Goal: Task Accomplishment & Management: Use online tool/utility

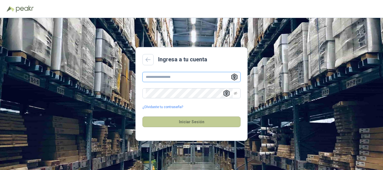
type input "**********"
click at [193, 122] on button "Iniciar Sesión" at bounding box center [192, 122] width 98 height 11
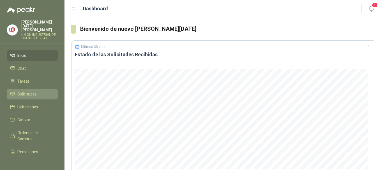
click at [27, 89] on link "Solicitudes" at bounding box center [32, 94] width 51 height 11
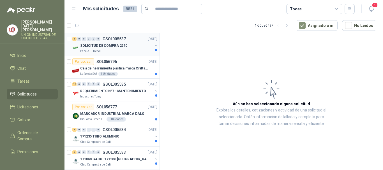
click at [101, 44] on p "SOLICITUD DE COMPRA 2270" at bounding box center [103, 45] width 47 height 5
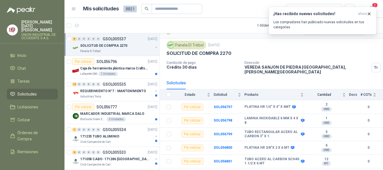
scroll to position [18, 0]
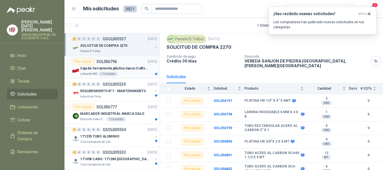
click at [102, 71] on p "Caja de herramienta plástica marca Craftsman de 26 pulgadas color rojo y nego" at bounding box center [115, 68] width 70 height 5
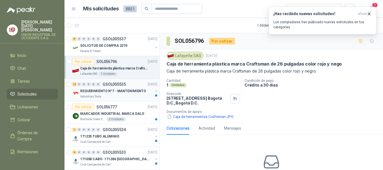
click at [113, 85] on p "GSOL005535" at bounding box center [114, 84] width 23 height 4
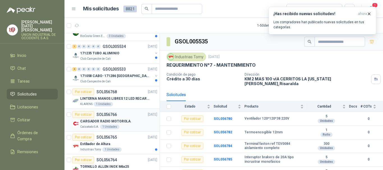
scroll to position [84, 0]
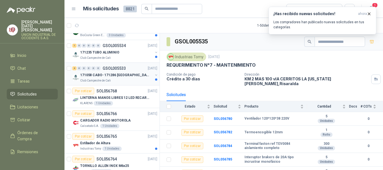
click at [95, 74] on p "171058 CABO- 171286 [GEOGRAPHIC_DATA]" at bounding box center [115, 75] width 70 height 5
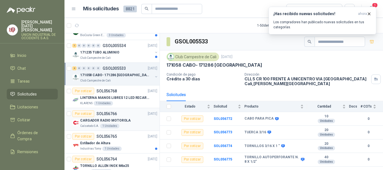
click at [98, 121] on p "CARGADOR RADIO MOTOROLA" at bounding box center [105, 120] width 50 height 5
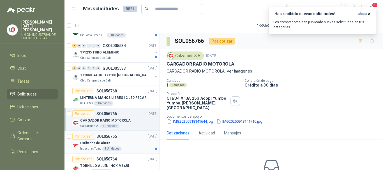
click at [96, 143] on p "Estibador de Altura" at bounding box center [95, 143] width 30 height 5
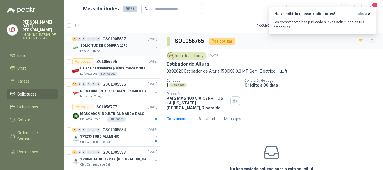
click at [89, 45] on p "SOLICITUD DE COMPRA 2270" at bounding box center [103, 45] width 47 height 5
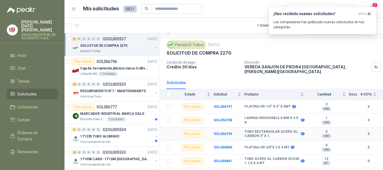
scroll to position [18, 0]
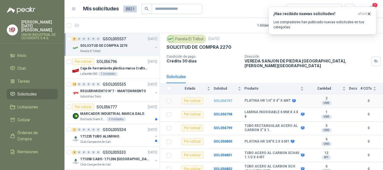
click at [219, 99] on b "SOL056797" at bounding box center [223, 101] width 19 height 4
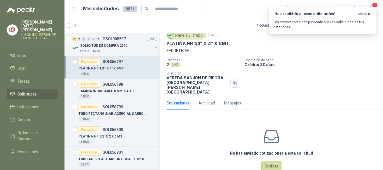
scroll to position [25, 0]
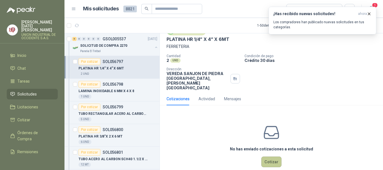
click at [267, 157] on button "Cotizar" at bounding box center [271, 162] width 20 height 11
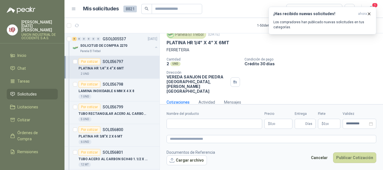
scroll to position [21, 0]
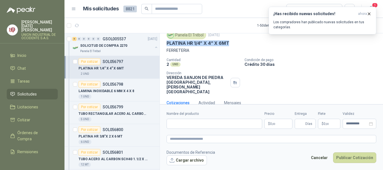
drag, startPoint x: 169, startPoint y: 44, endPoint x: 231, endPoint y: 42, distance: 61.5
click at [231, 42] on div "PLATINA HR 1/4” X 4” X 6MT" at bounding box center [272, 43] width 210 height 6
copy p "PLATINA HR 1/4” X 4” X 6MT"
click at [206, 105] on form "**********" at bounding box center [271, 138] width 223 height 68
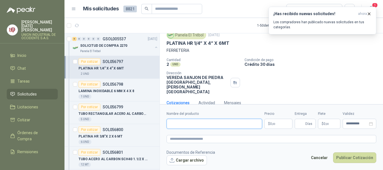
click at [180, 125] on input "Nombre del producto" at bounding box center [215, 124] width 96 height 10
paste input "**********"
type input "**********"
click at [279, 124] on p "$ 0 ,00" at bounding box center [279, 124] width 28 height 10
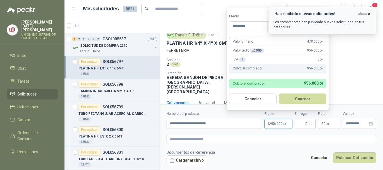
type input "*********"
click at [369, 14] on icon "button" at bounding box center [369, 14] width 2 height 2
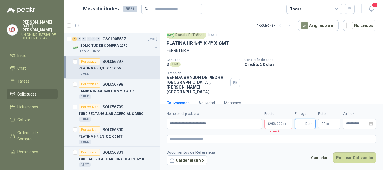
click at [300, 125] on input "Entrega" at bounding box center [301, 124] width 6 height 10
type input "*"
click at [332, 121] on p "$ 0 ,00" at bounding box center [329, 124] width 22 height 10
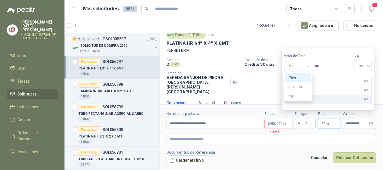
click at [310, 64] on div "Flex" at bounding box center [297, 66] width 27 height 10
click at [296, 86] on div "Incluido" at bounding box center [298, 87] width 19 height 6
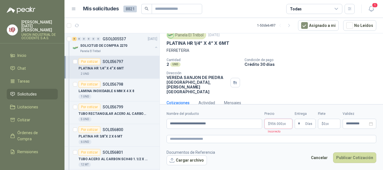
click at [279, 124] on span "956.000 ,00" at bounding box center [278, 123] width 16 height 3
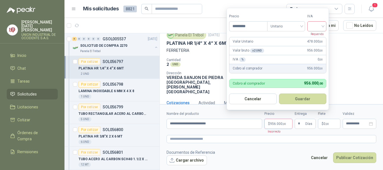
click at [325, 27] on div at bounding box center [316, 26] width 19 height 10
click at [318, 38] on div "19%" at bounding box center [318, 38] width 10 height 6
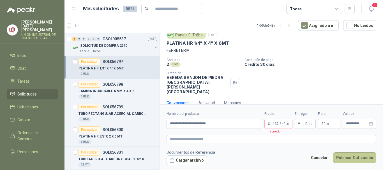
click at [353, 156] on button "Publicar Cotización" at bounding box center [354, 158] width 43 height 11
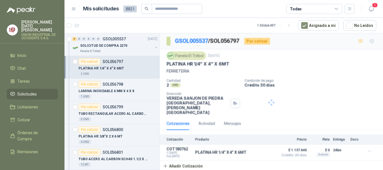
scroll to position [0, 0]
click at [91, 85] on div "Por cotizar" at bounding box center [90, 84] width 22 height 7
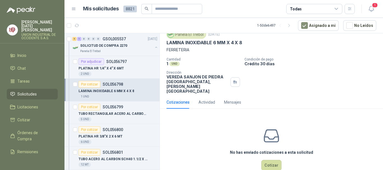
scroll to position [25, 0]
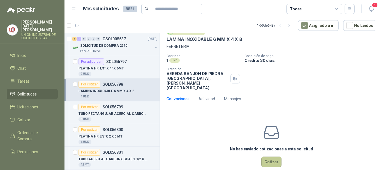
click at [263, 157] on button "Cotizar" at bounding box center [271, 162] width 20 height 11
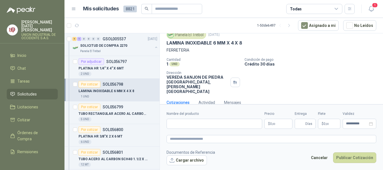
scroll to position [21, 0]
click at [177, 125] on input "Nombre del producto" at bounding box center [215, 124] width 96 height 10
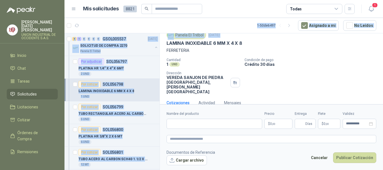
scroll to position [0, 0]
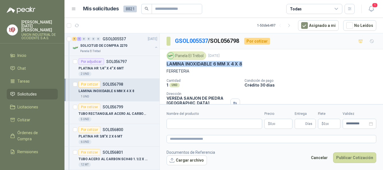
drag, startPoint x: 166, startPoint y: 43, endPoint x: 247, endPoint y: 66, distance: 84.3
click at [247, 66] on div "Panela El Trébol [DATE] LAMINA INOXIDABLE 6 MM X 4 X 8 FERRETERIA Cantidad 1 UN…" at bounding box center [271, 83] width 223 height 68
copy p "LAMINA INOXIDABLE 6 MM X 4 X 8"
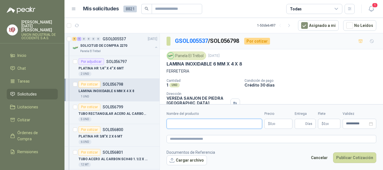
click at [175, 127] on input "Nombre del producto" at bounding box center [215, 124] width 96 height 10
paste input "**********"
type input "**********"
click at [277, 121] on p "$ 0 ,00" at bounding box center [279, 124] width 28 height 10
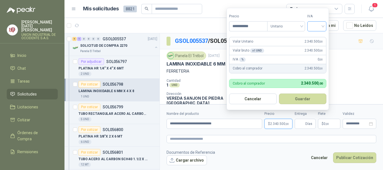
type input "**********"
click at [323, 25] on input "search" at bounding box center [317, 26] width 12 height 8
click at [321, 39] on div "19%" at bounding box center [318, 38] width 10 height 6
click at [315, 98] on button "Guardar" at bounding box center [304, 99] width 48 height 11
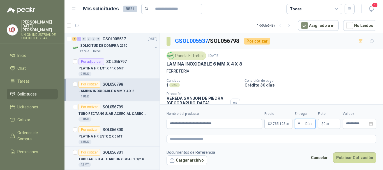
type input "*"
click at [337, 121] on p "$ 0 ,00" at bounding box center [329, 124] width 22 height 10
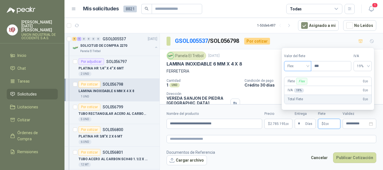
click at [308, 66] on span "Flex" at bounding box center [298, 66] width 20 height 8
click at [296, 89] on div "Incluido" at bounding box center [298, 87] width 19 height 6
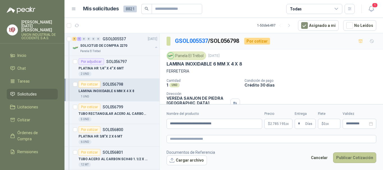
click at [368, 158] on button "Publicar Cotización" at bounding box center [354, 158] width 43 height 11
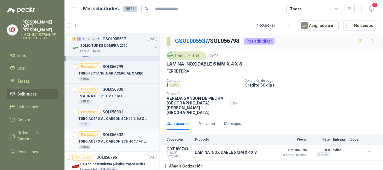
scroll to position [28, 0]
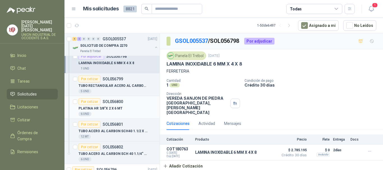
click at [91, 99] on div "Por cotizar" at bounding box center [90, 101] width 22 height 7
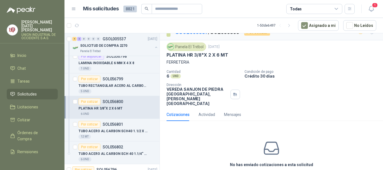
scroll to position [25, 0]
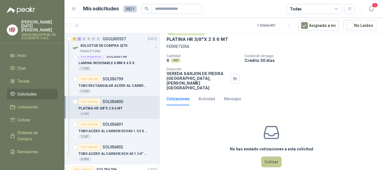
click at [270, 157] on button "Cotizar" at bounding box center [271, 162] width 20 height 11
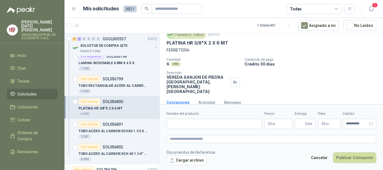
scroll to position [21, 0]
drag, startPoint x: 167, startPoint y: 43, endPoint x: 231, endPoint y: 46, distance: 64.0
click at [231, 46] on div "PLATINA HR 3/8"X 2 X 6 MT" at bounding box center [272, 43] width 210 height 6
copy p "PLATINA HR 3/8"X 2 X 6 MT"
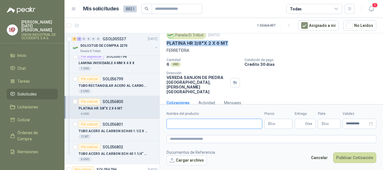
click at [192, 123] on input "Nombre del producto" at bounding box center [215, 124] width 96 height 10
paste input "**********"
type input "**********"
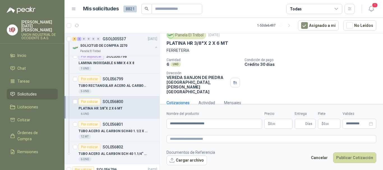
click at [273, 123] on span ",00" at bounding box center [273, 124] width 3 height 3
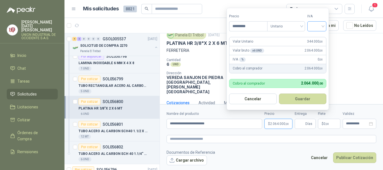
click at [325, 24] on div at bounding box center [316, 26] width 19 height 10
type input "*********"
click at [318, 34] on div "19%" at bounding box center [318, 37] width 17 height 9
click at [311, 96] on button "Guardar" at bounding box center [304, 99] width 48 height 11
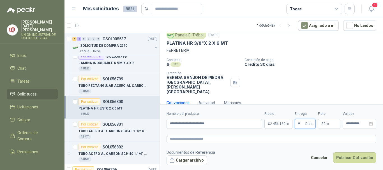
type input "*"
click at [335, 124] on p "$ 0 ,00" at bounding box center [329, 124] width 22 height 10
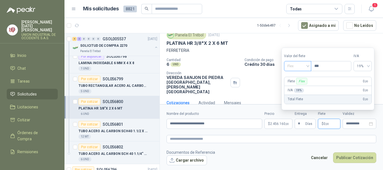
click at [308, 66] on span "Flex" at bounding box center [298, 66] width 20 height 8
click at [299, 86] on div "Incluido" at bounding box center [298, 87] width 19 height 6
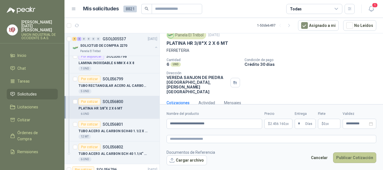
click at [360, 160] on button "Publicar Cotización" at bounding box center [354, 158] width 43 height 11
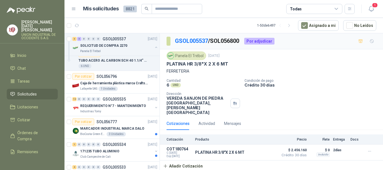
scroll to position [84, 0]
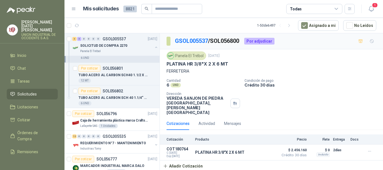
click at [22, 91] on span "Solicitudes" at bounding box center [26, 94] width 19 height 6
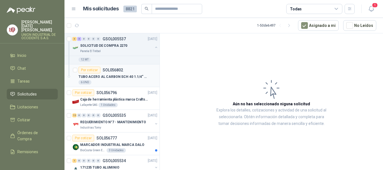
scroll to position [112, 0]
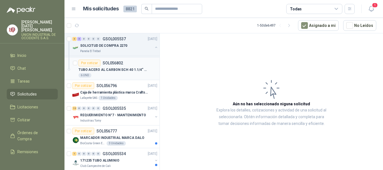
click at [95, 94] on p "Caja de herramienta plástica marca Craftsman de 26 pulgadas color rojo y nego" at bounding box center [115, 92] width 70 height 5
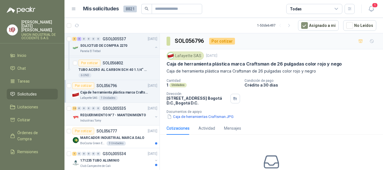
click at [97, 117] on p "REQUERIMIENTO N°7 - MANTENIMIENTO" at bounding box center [113, 115] width 66 height 5
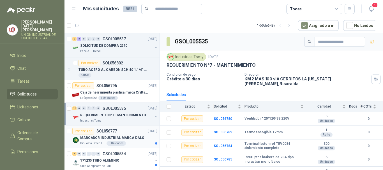
scroll to position [140, 0]
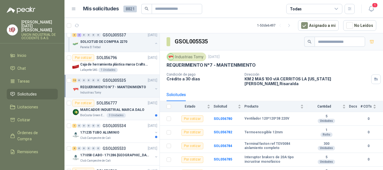
click at [102, 113] on div "MARCADOR INDUSTRIAL MARCA DALO" at bounding box center [118, 110] width 77 height 7
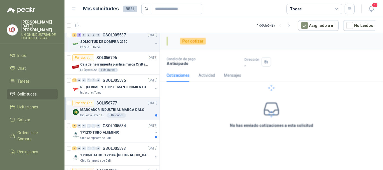
click at [93, 109] on p "MARCADOR INDUSTRIAL MARCA DALO" at bounding box center [112, 109] width 64 height 5
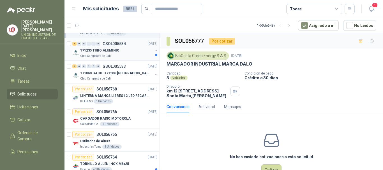
scroll to position [224, 0]
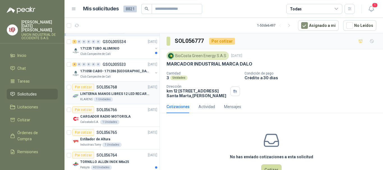
click at [106, 88] on p "SOL056768" at bounding box center [106, 87] width 20 height 4
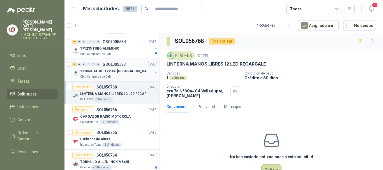
click at [103, 72] on p "171058 CABO- 171286 [GEOGRAPHIC_DATA]" at bounding box center [115, 71] width 70 height 5
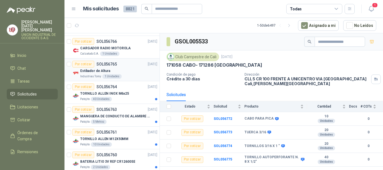
scroll to position [309, 0]
